Goal: Navigation & Orientation: Find specific page/section

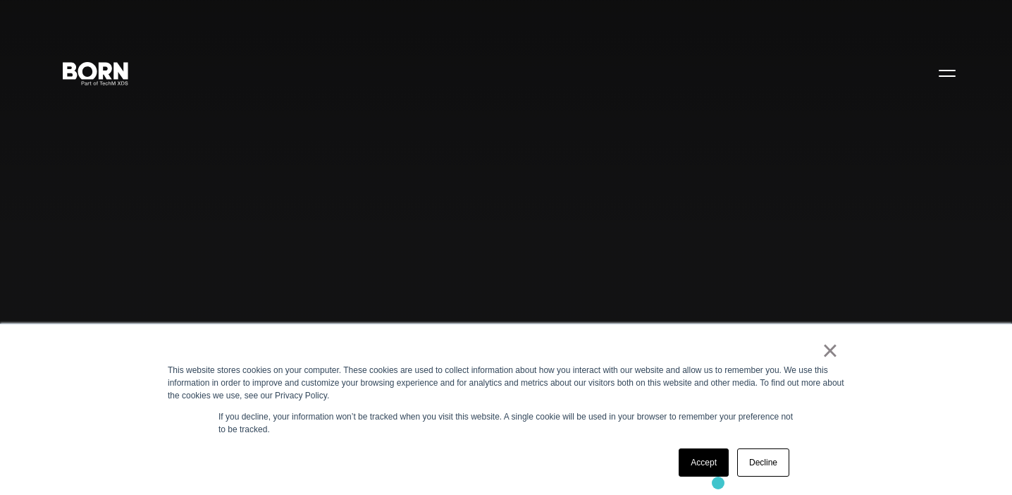
click at [718, 483] on div "× This website stores cookies on your computer. These cookies are used to colle…" at bounding box center [506, 409] width 705 height 170
click at [717, 471] on link "Accept" at bounding box center [703, 462] width 50 height 28
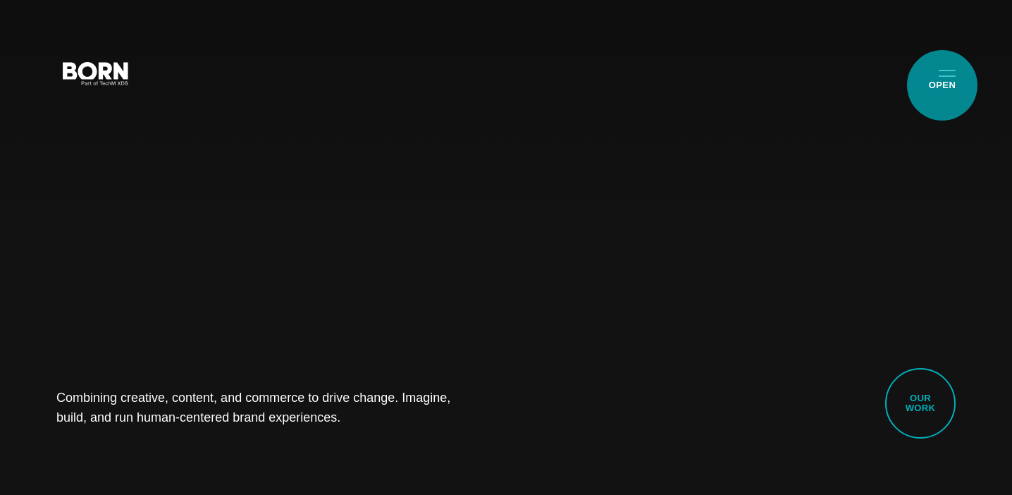
click at [942, 85] on button "Primary Menu" at bounding box center [947, 73] width 34 height 30
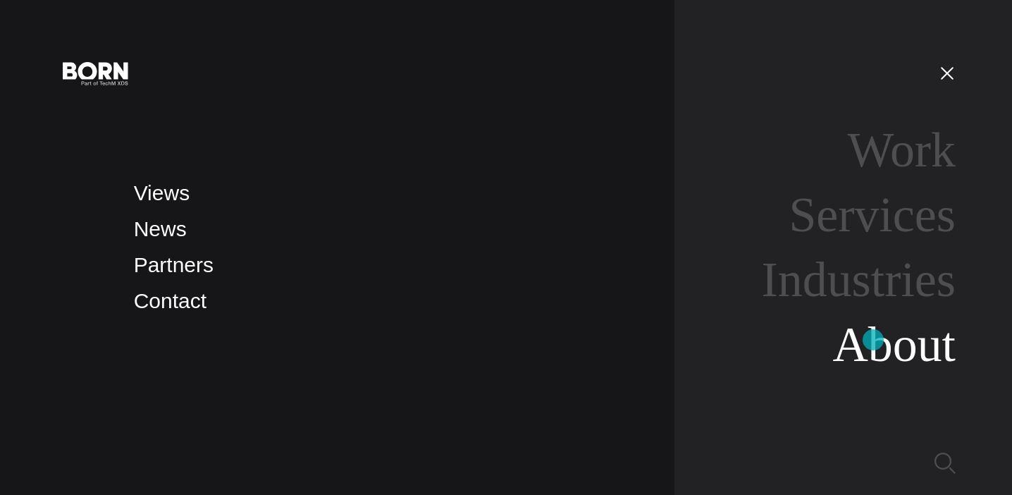
click at [873, 340] on link "About" at bounding box center [893, 344] width 123 height 54
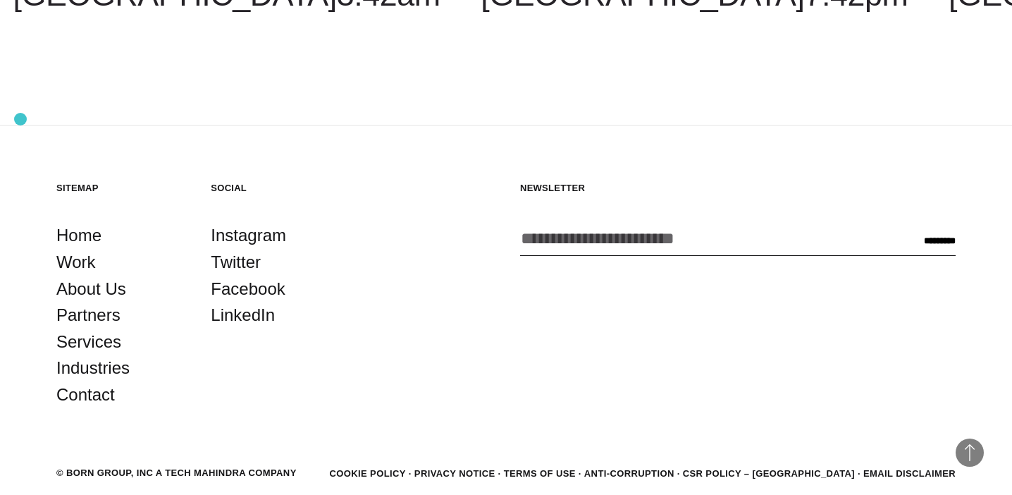
scroll to position [4724, 0]
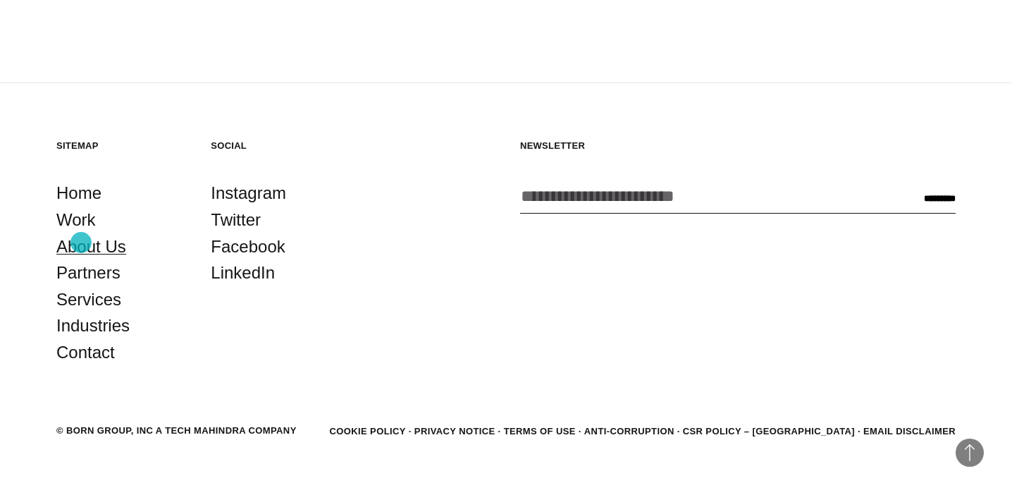
click at [81, 242] on link "About Us" at bounding box center [91, 246] width 70 height 27
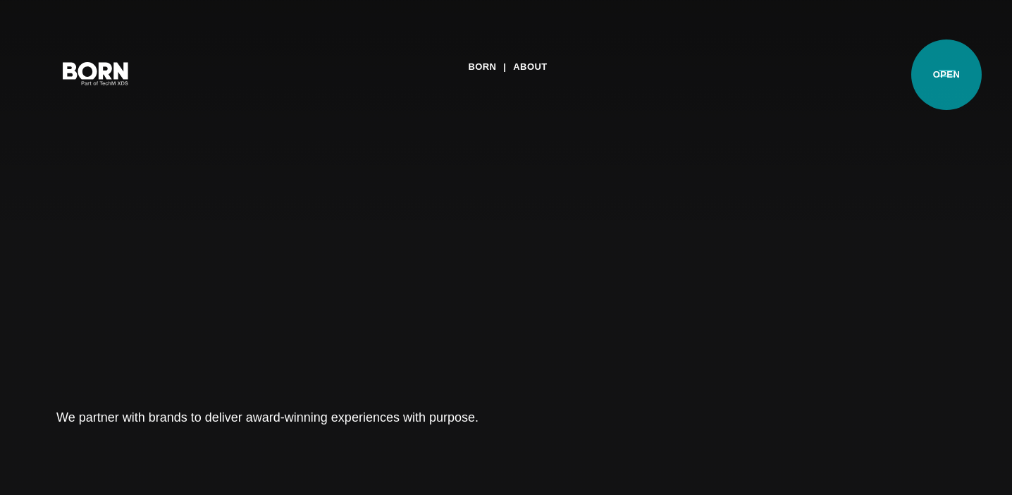
click at [946, 75] on button "Primary Menu" at bounding box center [947, 73] width 34 height 30
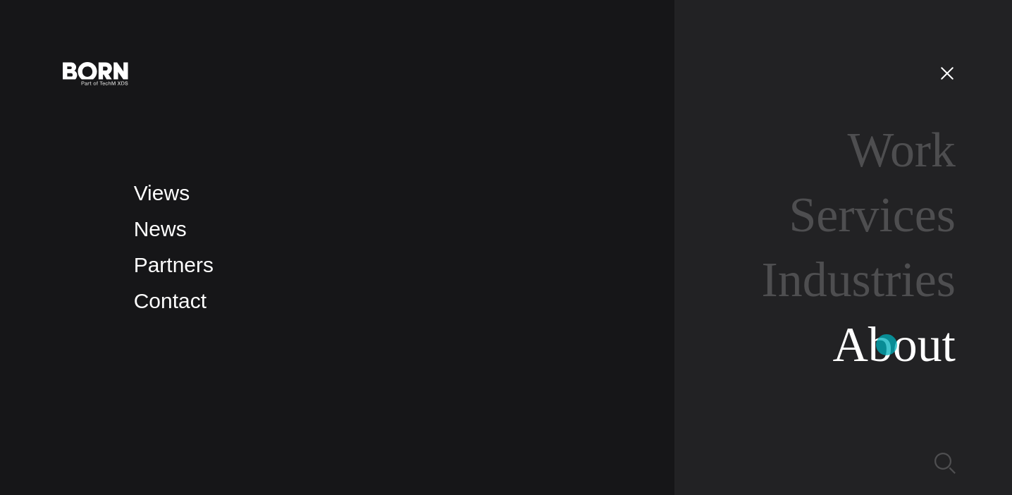
click at [886, 345] on link "About" at bounding box center [893, 344] width 123 height 54
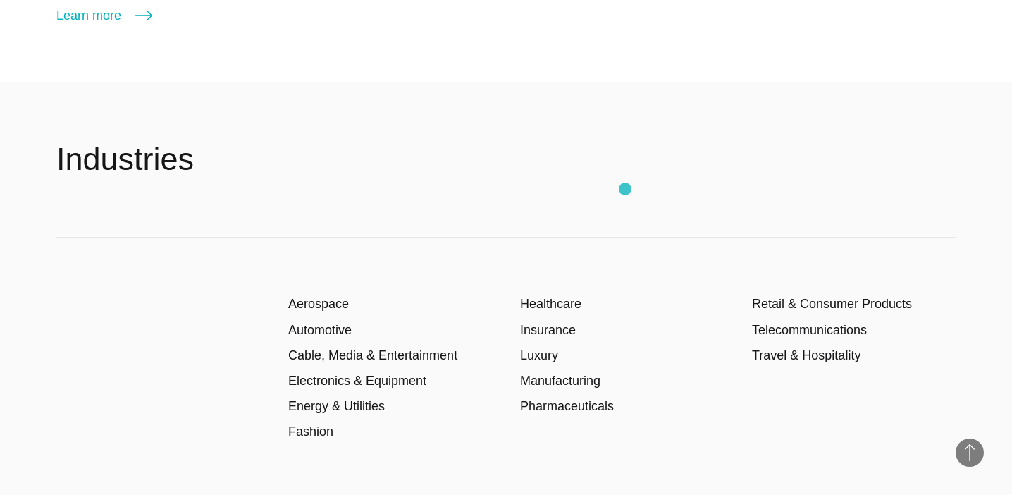
scroll to position [1974, 0]
